Goal: Task Accomplishment & Management: Manage account settings

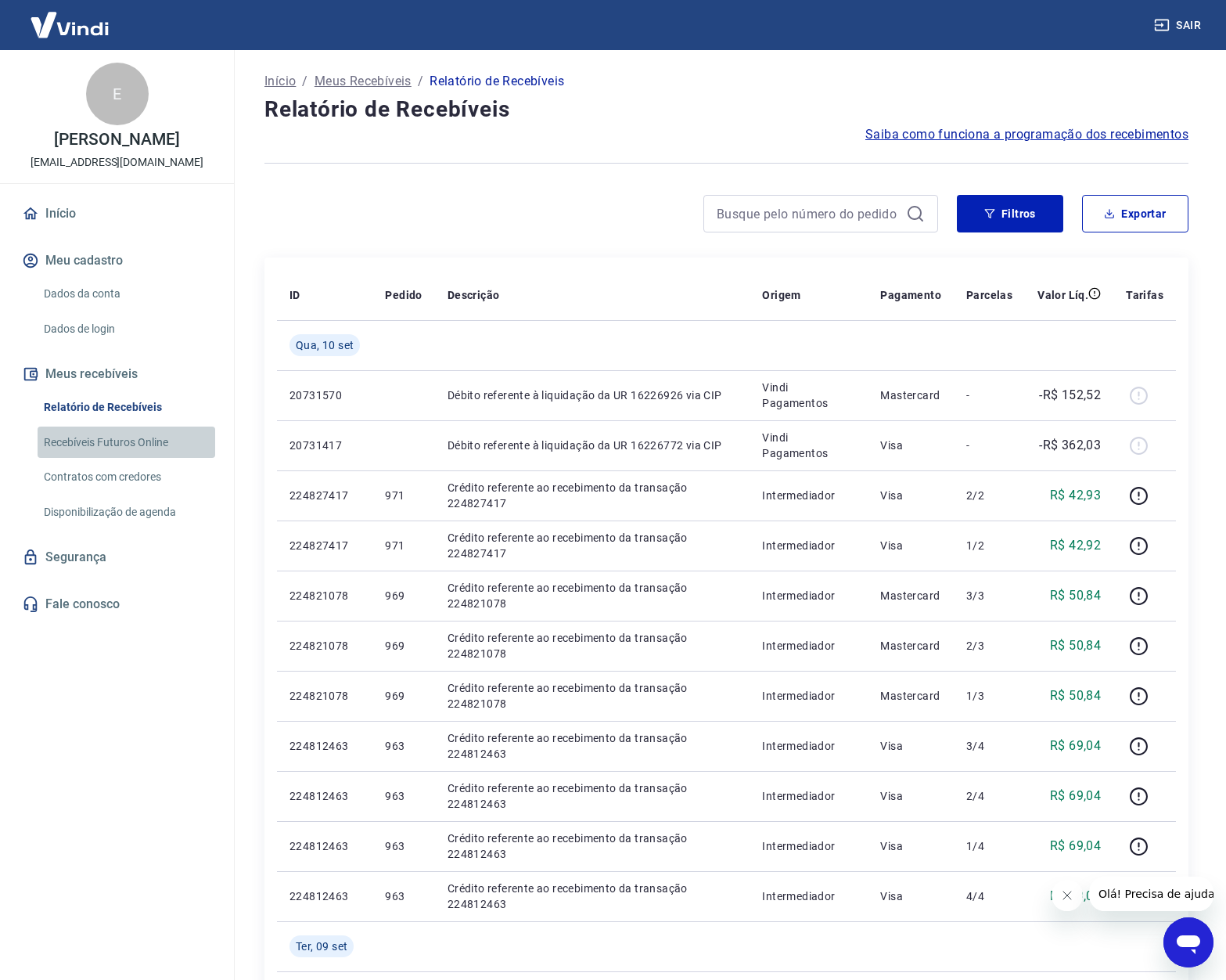
click at [151, 446] on link "Recebíveis Futuros Online" at bounding box center [125, 442] width 177 height 32
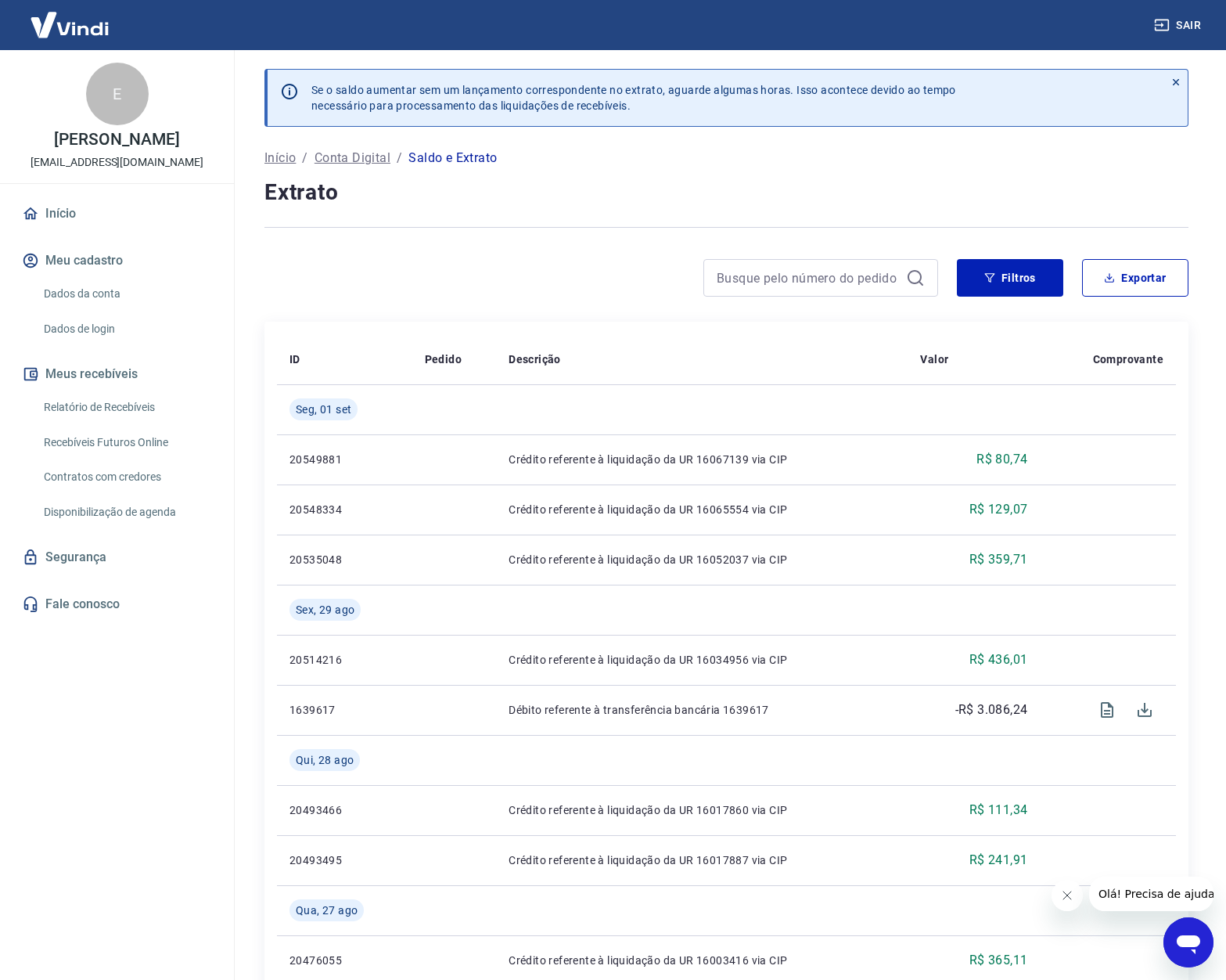
click at [364, 164] on p "Conta Digital" at bounding box center [352, 158] width 76 height 19
click at [106, 418] on link "Relatório de Recebíveis" at bounding box center [125, 406] width 177 height 32
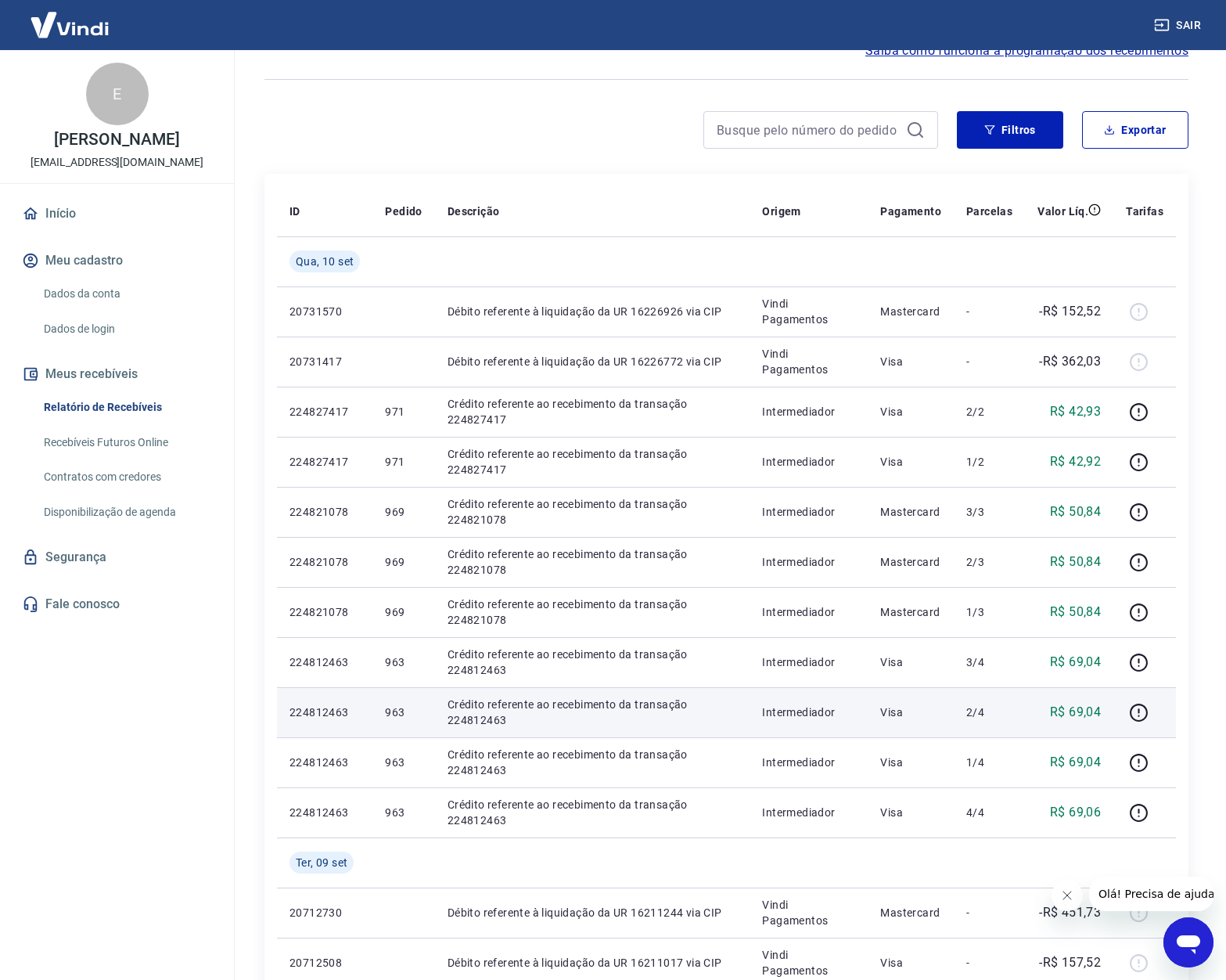
scroll to position [74, 0]
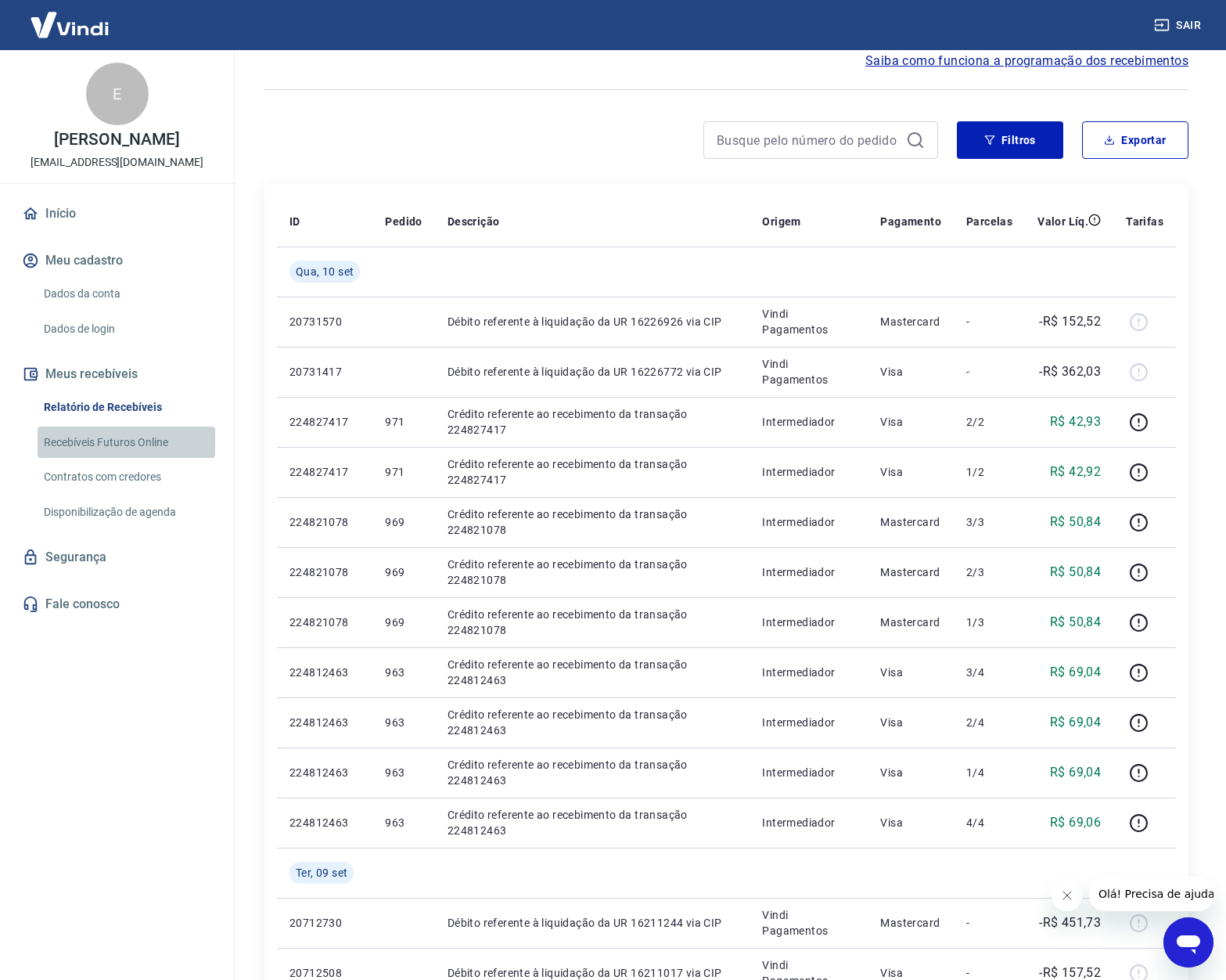
click at [122, 446] on link "Recebíveis Futuros Online" at bounding box center [125, 442] width 177 height 32
click at [84, 271] on button "Meu cadastro" at bounding box center [117, 261] width 196 height 34
click at [81, 300] on link "Dados da conta" at bounding box center [125, 293] width 177 height 32
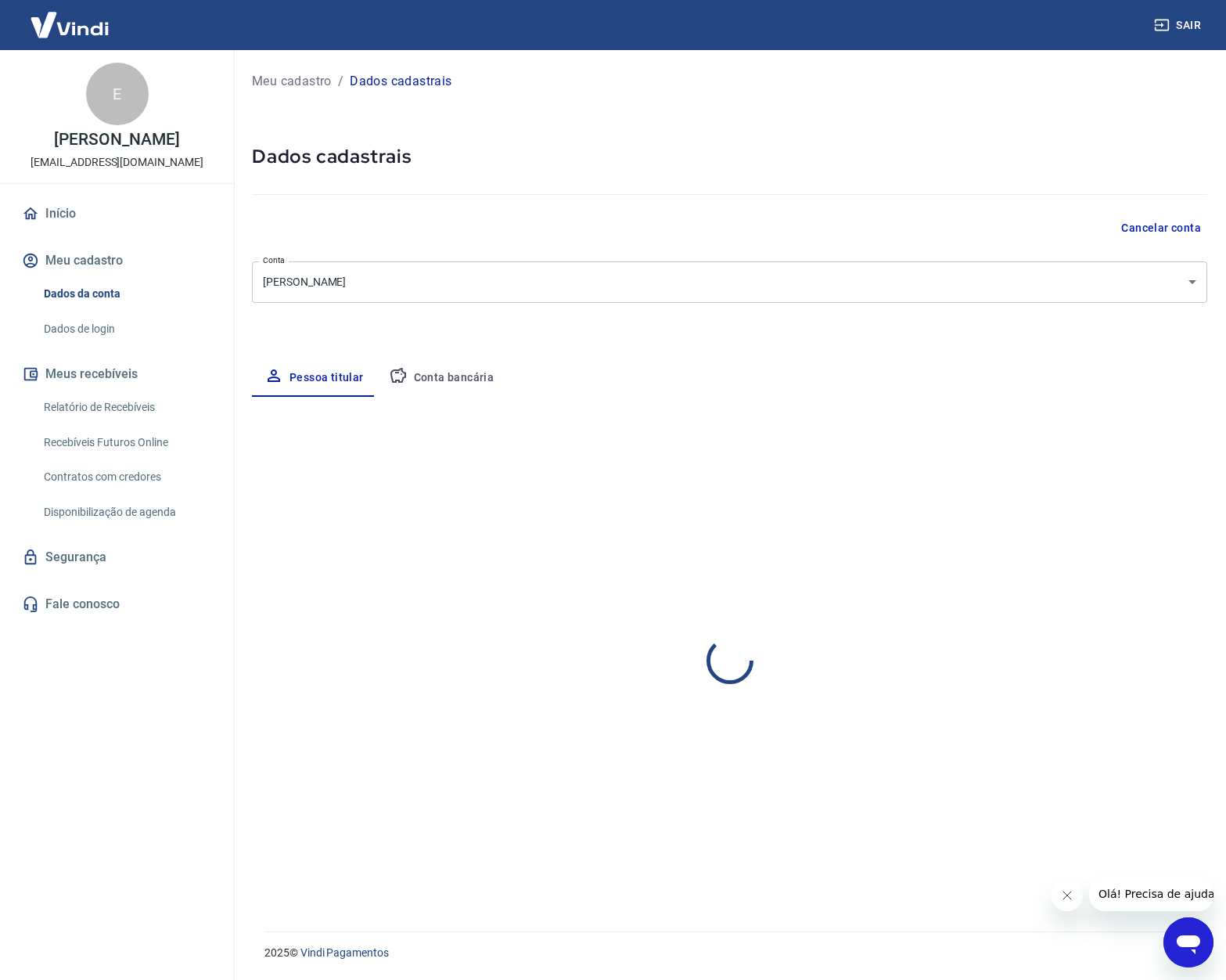
select select "SP"
select select "business"
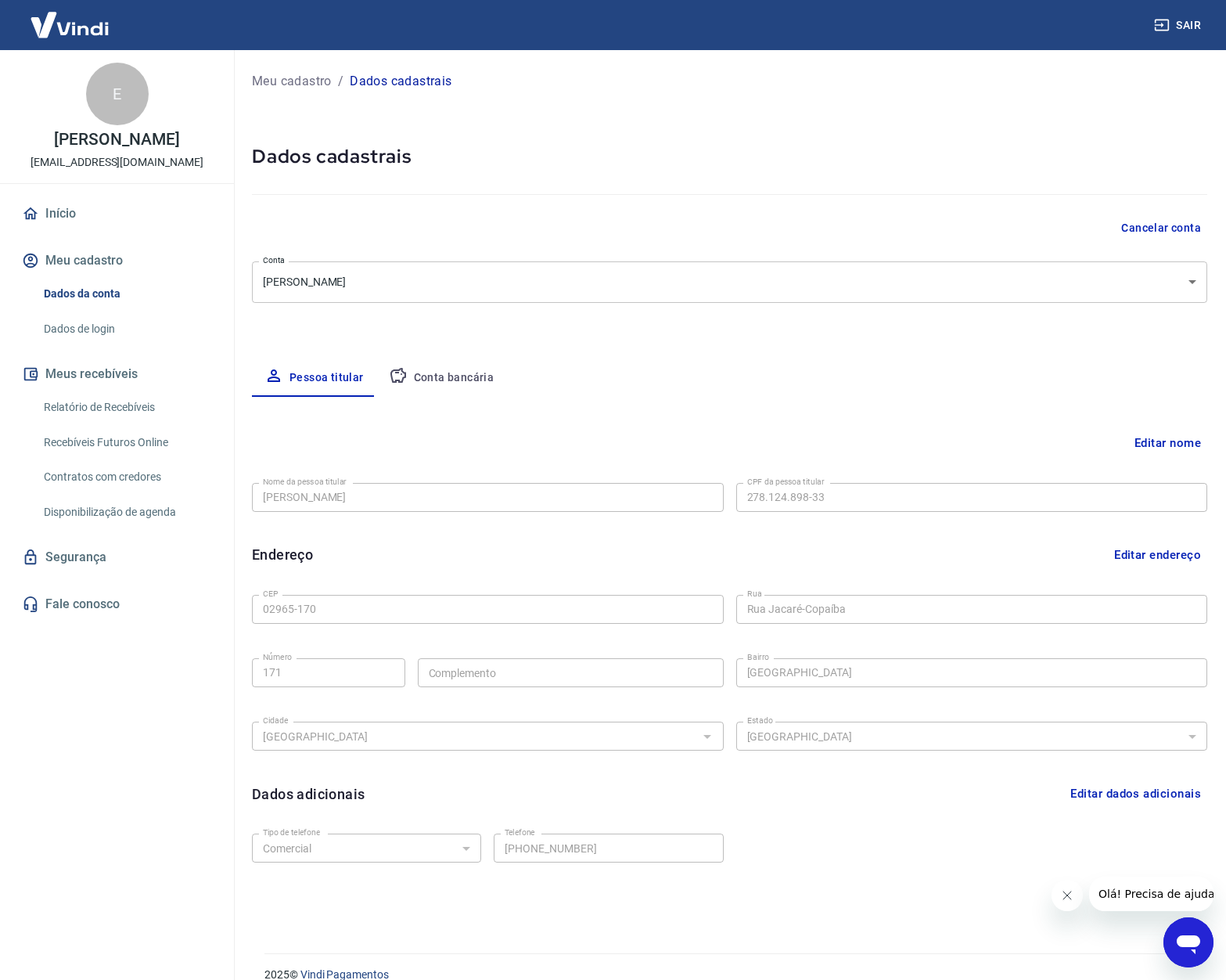
click at [84, 329] on link "Dados de login" at bounding box center [125, 329] width 177 height 32
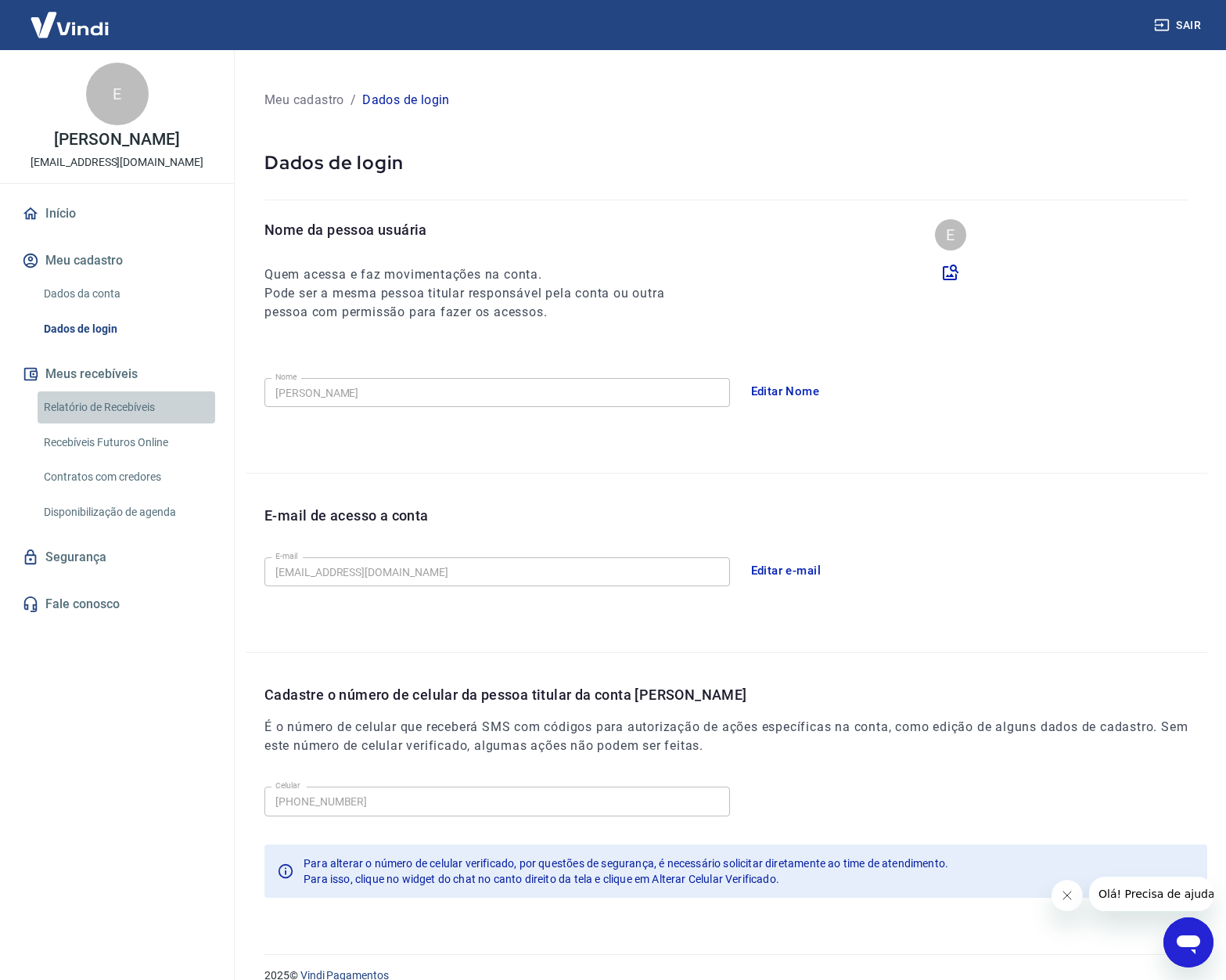
click at [91, 409] on link "Relatório de Recebíveis" at bounding box center [125, 406] width 177 height 32
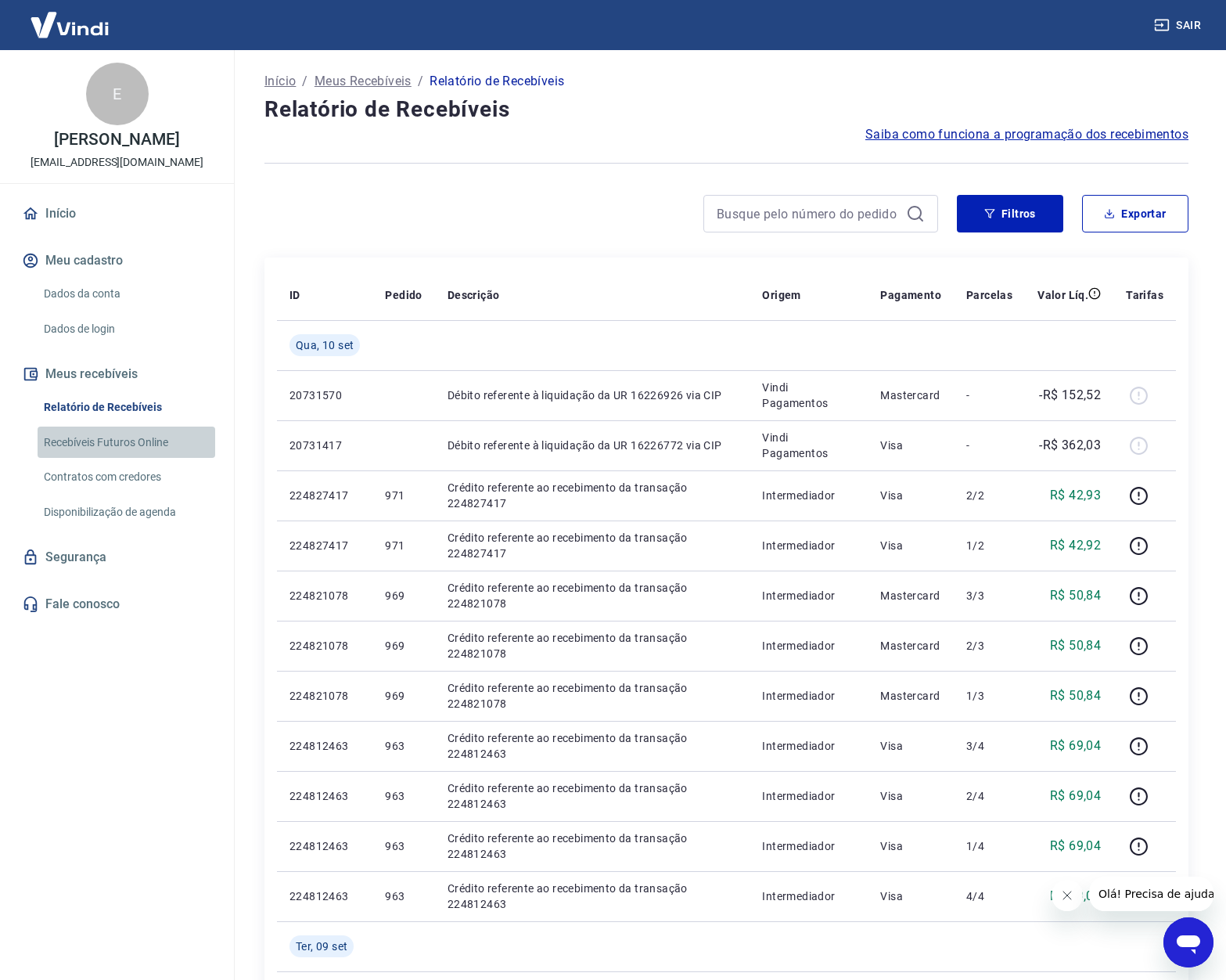
click at [128, 450] on link "Recebíveis Futuros Online" at bounding box center [125, 442] width 177 height 32
